Goal: Communication & Community: Answer question/provide support

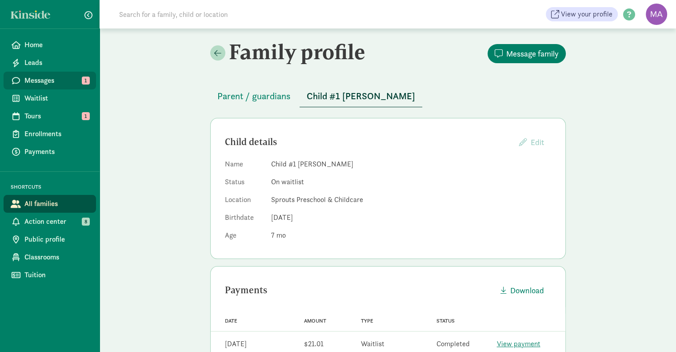
click at [67, 82] on span "Messages" at bounding box center [56, 80] width 64 height 11
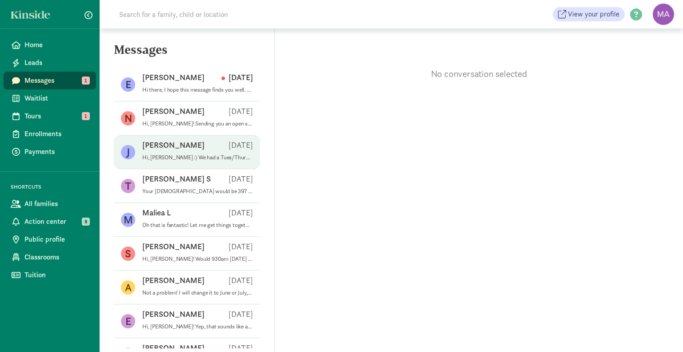
click at [197, 143] on div "Jodie R Aug 08" at bounding box center [197, 147] width 111 height 14
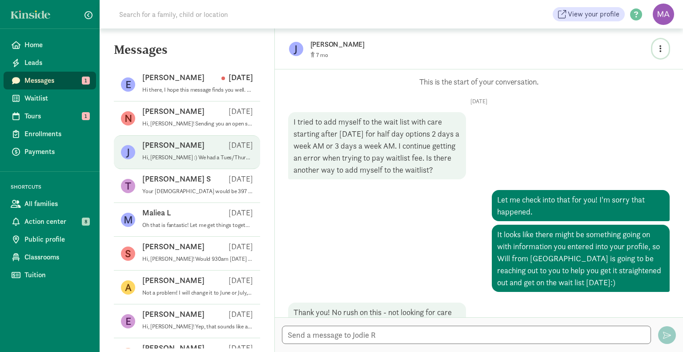
click at [661, 45] on icon "button" at bounding box center [661, 48] width 2 height 8
click at [640, 71] on link "View family page" at bounding box center [642, 69] width 64 height 11
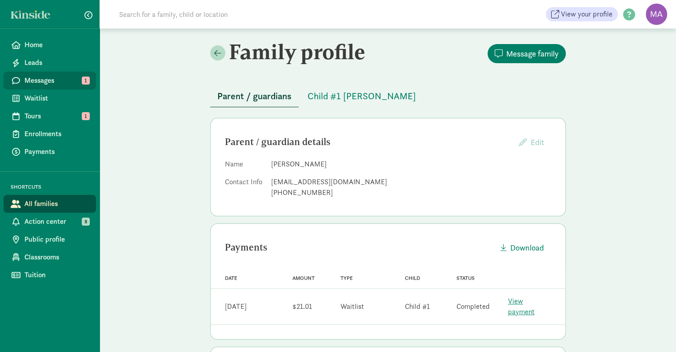
click at [41, 87] on link "Messages 1" at bounding box center [50, 81] width 93 height 18
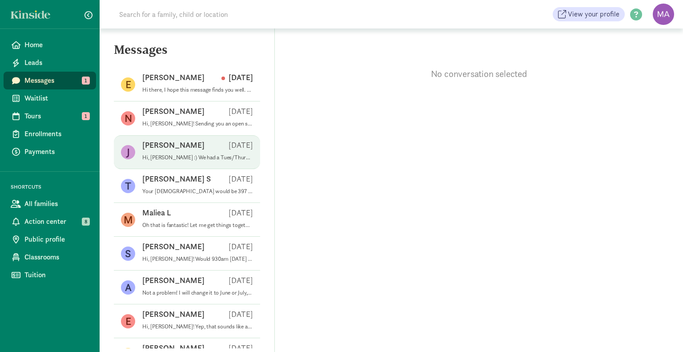
click at [185, 159] on p "Hi, [PERSON_NAME] :) We had a Tues/Thurs spot open up in January for your famil…" at bounding box center [197, 157] width 111 height 7
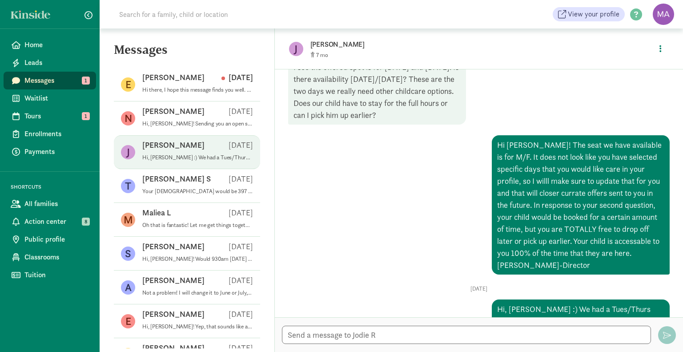
scroll to position [394, 0]
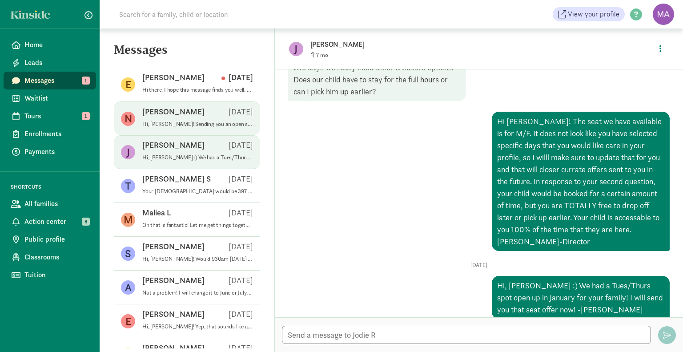
click at [202, 121] on p "Hi, [PERSON_NAME]! Sending you an open seat now! We will have a 3 day/week ([DA…" at bounding box center [197, 124] width 111 height 7
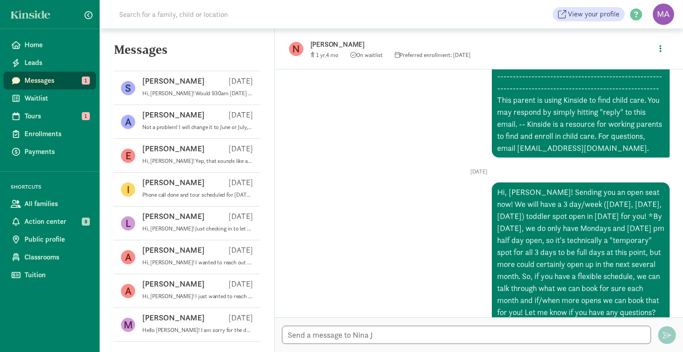
scroll to position [0, 0]
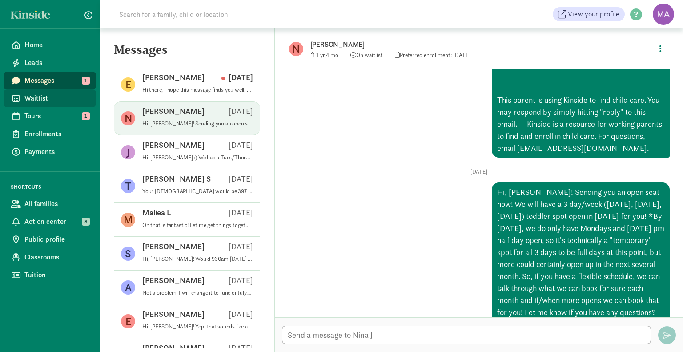
click at [72, 97] on span "Waitlist" at bounding box center [56, 98] width 64 height 11
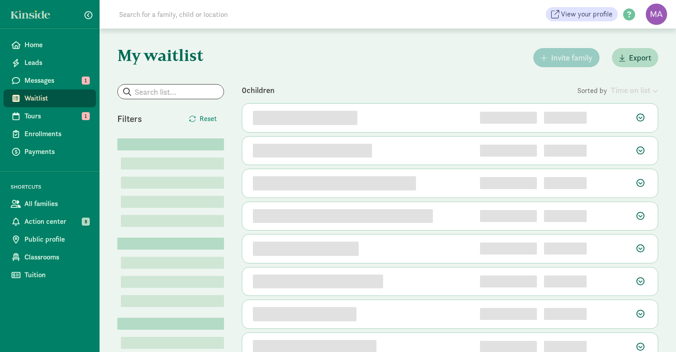
click at [173, 89] on input "search" at bounding box center [171, 92] width 106 height 14
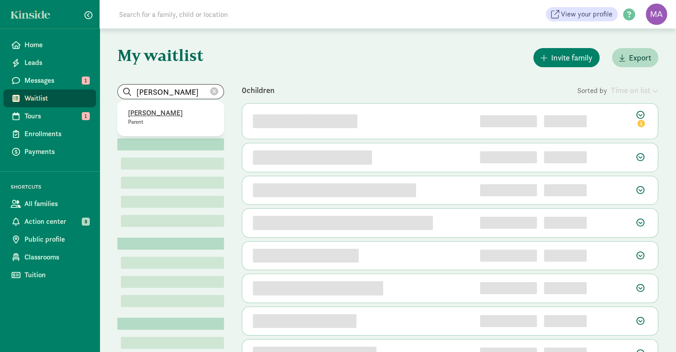
click at [171, 115] on p "[PERSON_NAME]" at bounding box center [170, 113] width 85 height 11
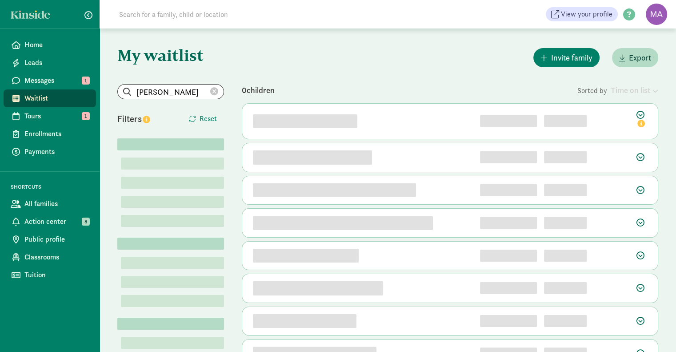
type input "[PERSON_NAME]"
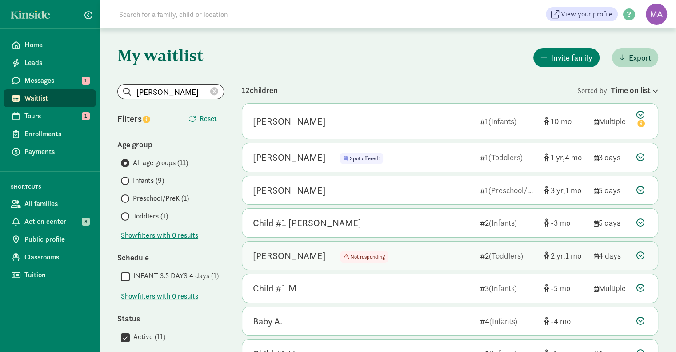
click at [639, 257] on icon at bounding box center [641, 255] width 8 height 8
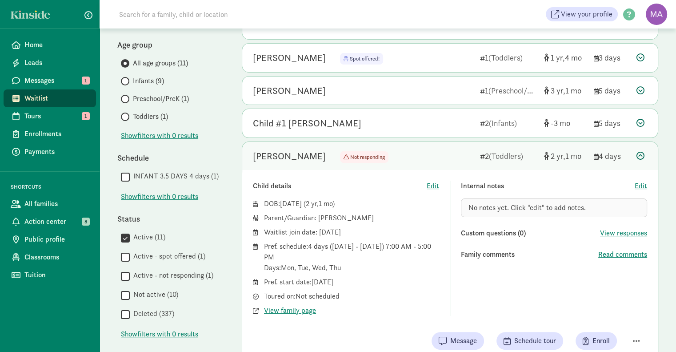
scroll to position [104, 0]
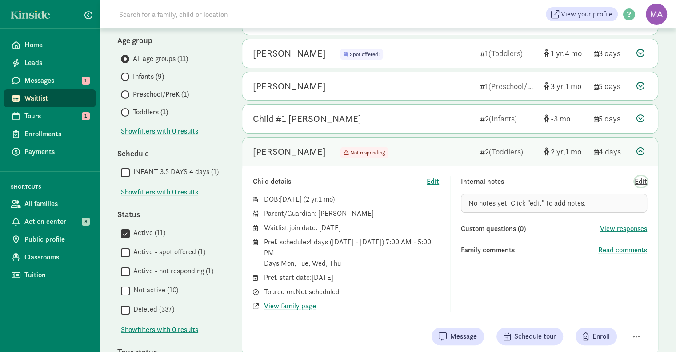
click at [642, 181] on span "Edit" at bounding box center [641, 181] width 12 height 11
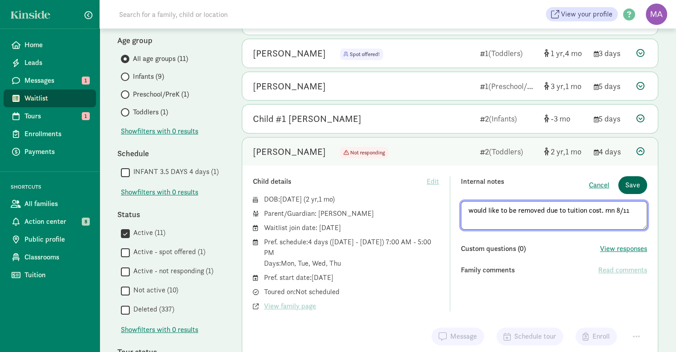
type textarea "would like to be removed due to tuition cost. mn 8/11"
click at [636, 187] on span "Save" at bounding box center [633, 185] width 15 height 11
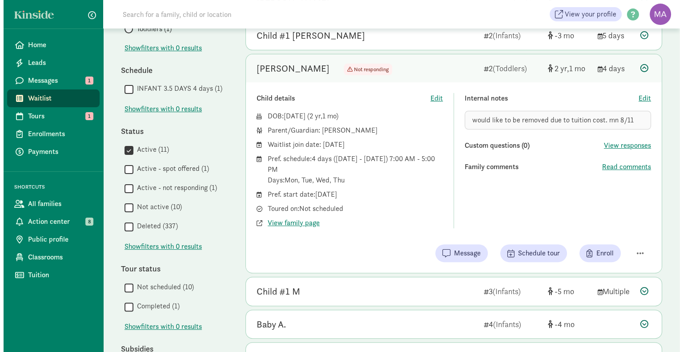
scroll to position [189, 0]
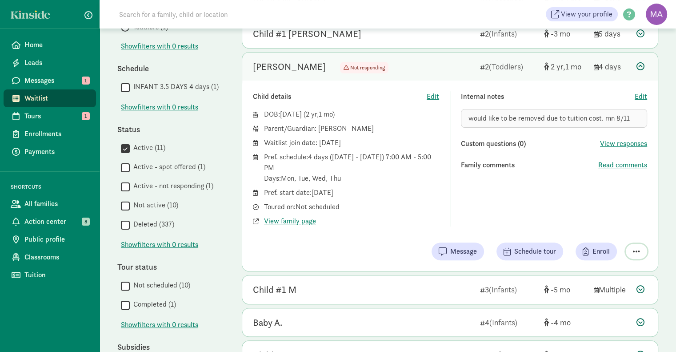
click at [637, 251] on span "button" at bounding box center [636, 251] width 7 height 8
click at [619, 229] on div "Remove from list" at bounding box center [612, 228] width 54 height 11
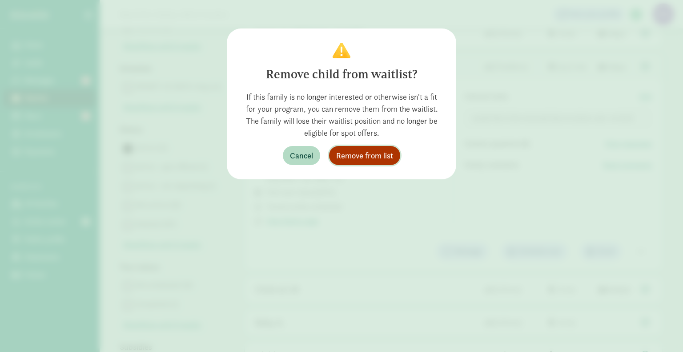
click at [382, 152] on span "Remove from list" at bounding box center [364, 155] width 57 height 12
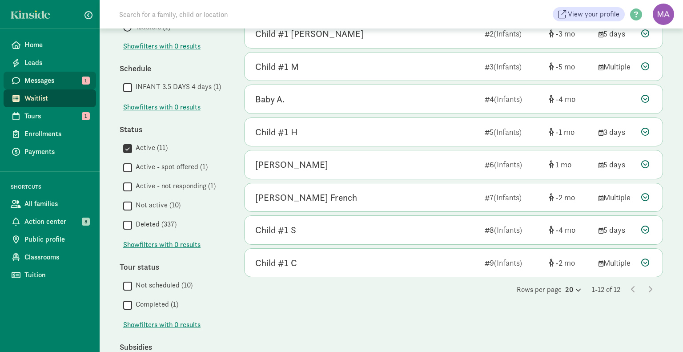
click at [59, 80] on span "Messages" at bounding box center [56, 80] width 64 height 11
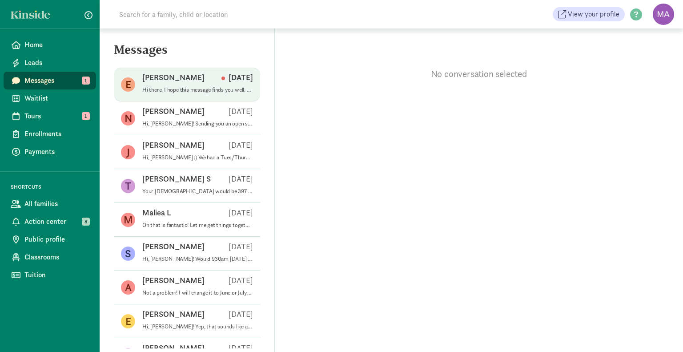
click at [184, 95] on span "Esther N Aug 10 Hi there, I hope this message finds you well. I’m currently exp…" at bounding box center [197, 84] width 111 height 25
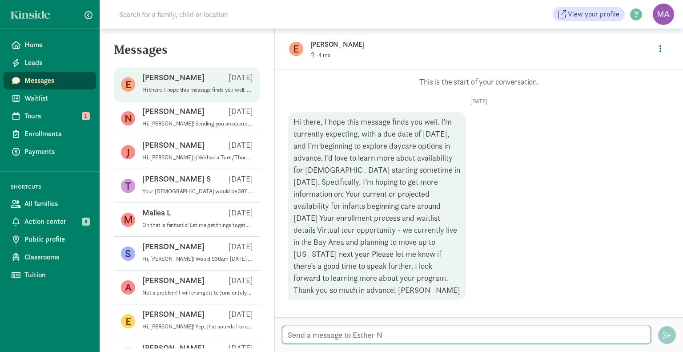
click at [340, 329] on textarea at bounding box center [466, 335] width 369 height 18
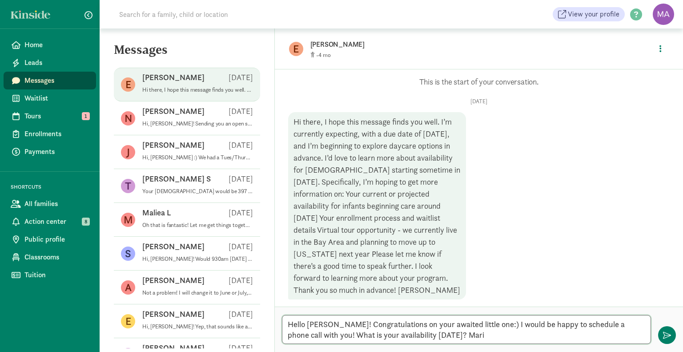
type textarea "Hello Esther! Congratulations on your awaited little one:) I would be happy to …"
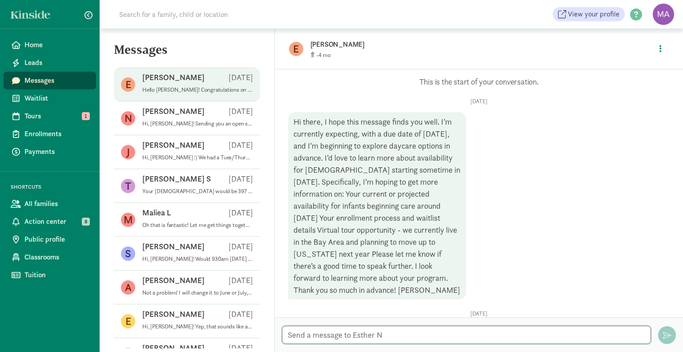
scroll to position [72, 0]
